Goal: Task Accomplishment & Management: Use online tool/utility

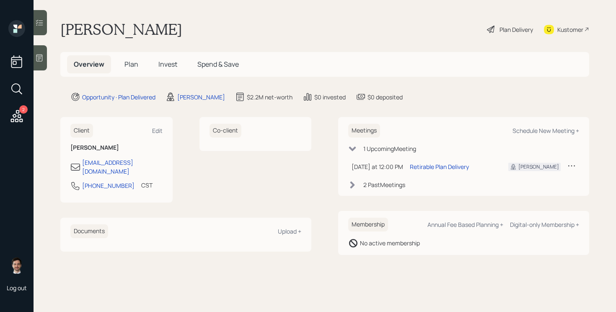
click at [129, 63] on span "Plan" at bounding box center [132, 64] width 14 height 9
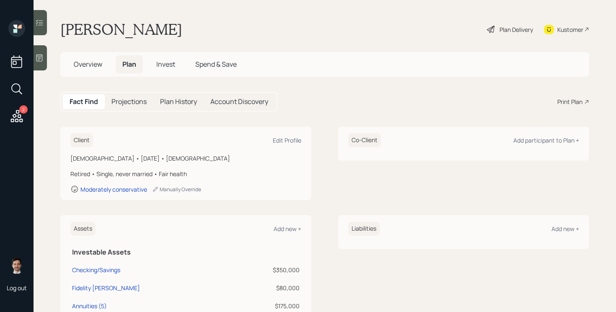
click at [505, 25] on div "Plan Delivery" at bounding box center [517, 29] width 34 height 9
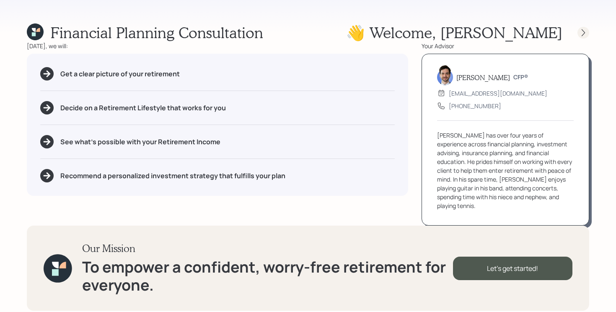
click at [583, 32] on icon at bounding box center [584, 33] width 8 height 8
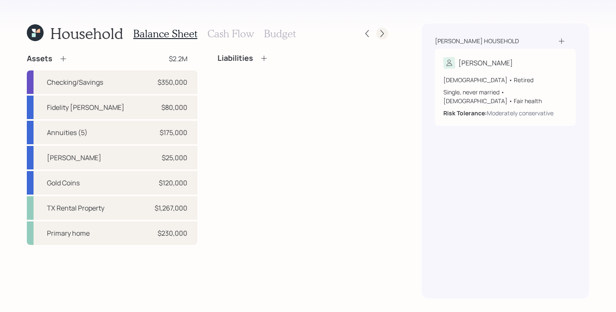
click at [384, 34] on icon at bounding box center [382, 33] width 8 height 8
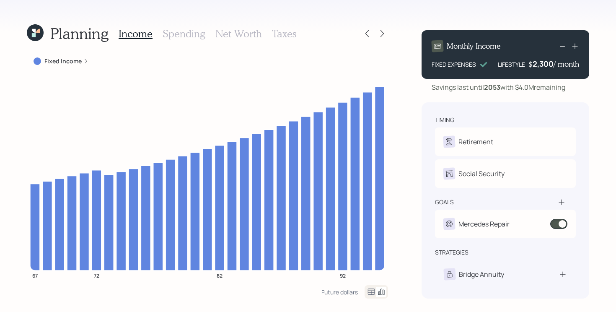
click at [384, 34] on icon at bounding box center [382, 33] width 8 height 8
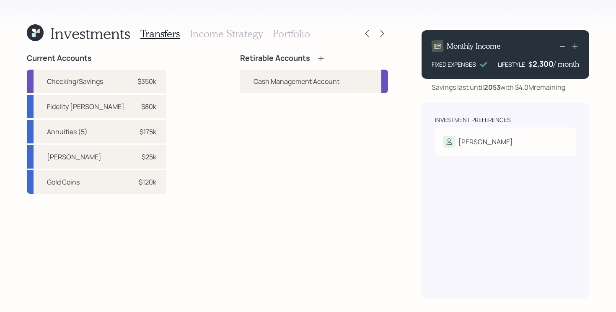
click at [33, 34] on icon at bounding box center [34, 35] width 4 height 4
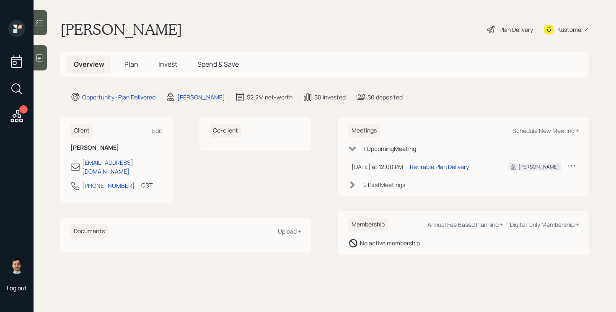
click at [517, 23] on div "Plan Delivery" at bounding box center [510, 29] width 48 height 18
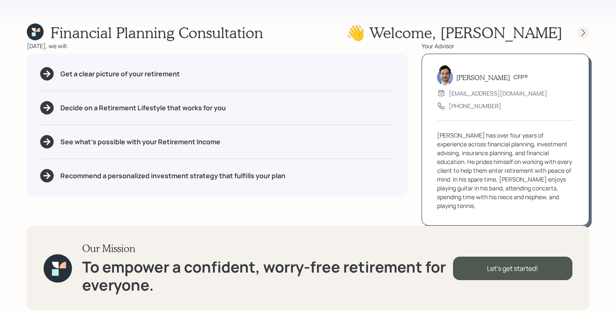
click at [583, 36] on div at bounding box center [584, 33] width 12 height 12
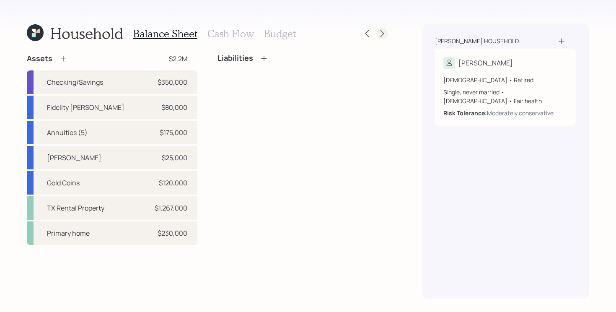
click at [385, 38] on div at bounding box center [383, 34] width 12 height 12
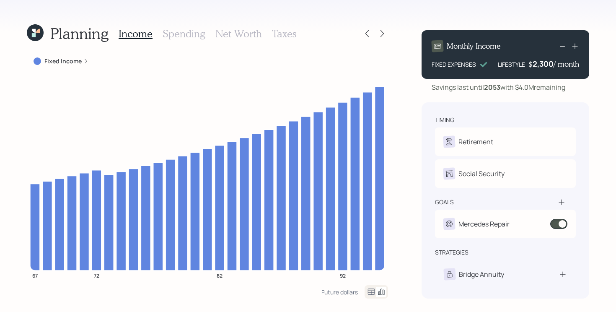
click at [385, 38] on div at bounding box center [383, 34] width 12 height 12
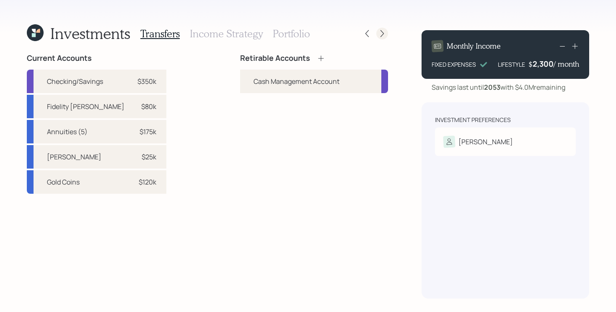
click at [385, 35] on icon at bounding box center [382, 33] width 8 height 8
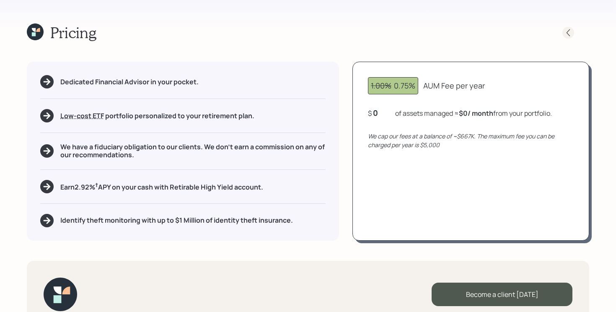
click at [568, 34] on icon at bounding box center [568, 33] width 8 height 8
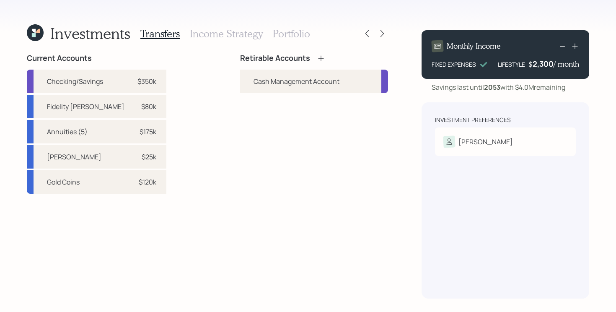
click at [321, 199] on div "Retirable Accounts Cash Management Account" at bounding box center [314, 176] width 148 height 245
